Goal: Transaction & Acquisition: Purchase product/service

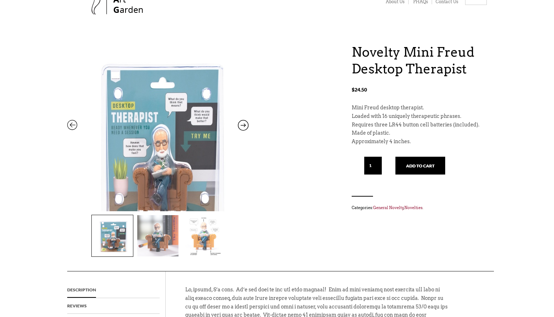
scroll to position [76, 0]
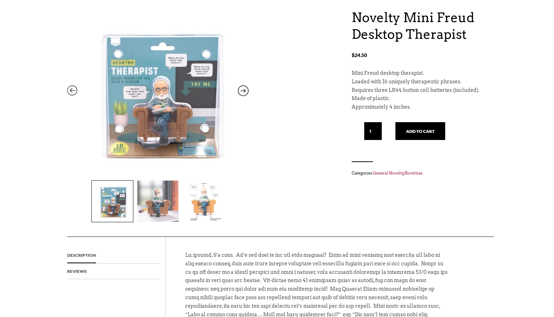
click at [156, 206] on img at bounding box center [157, 200] width 41 height 41
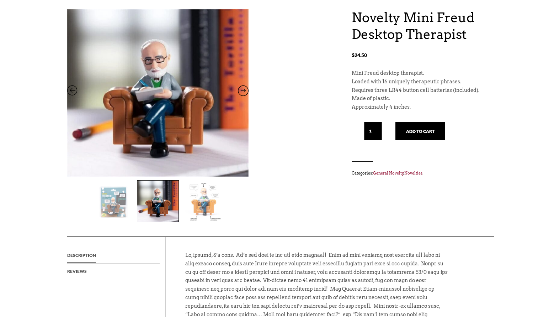
click at [197, 204] on img at bounding box center [203, 200] width 41 height 41
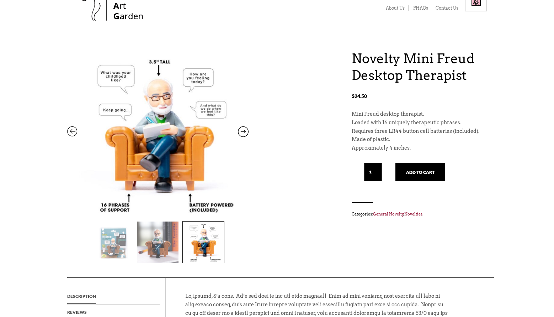
scroll to position [0, 0]
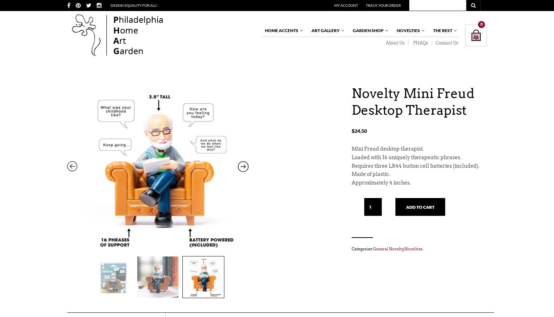
click at [73, 168] on icon at bounding box center [72, 167] width 11 height 9
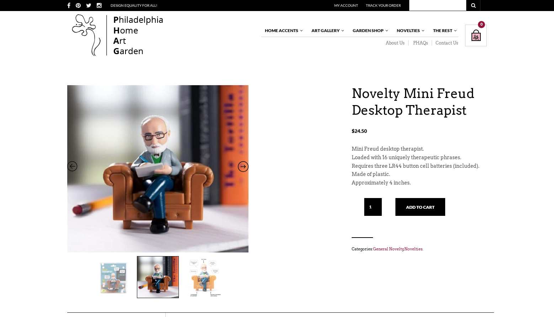
click at [118, 270] on img at bounding box center [112, 276] width 41 height 41
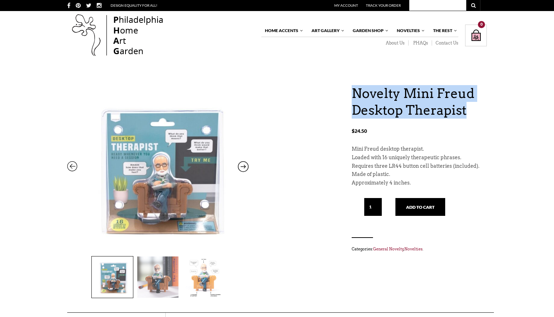
drag, startPoint x: 477, startPoint y: 115, endPoint x: 352, endPoint y: 91, distance: 127.1
click at [352, 91] on h1 "Novelty Mini Freud Desktop Therapist" at bounding box center [419, 101] width 135 height 33
copy h1 "Novelty Mini Freud Desktop Therapist"
